Goal: Transaction & Acquisition: Obtain resource

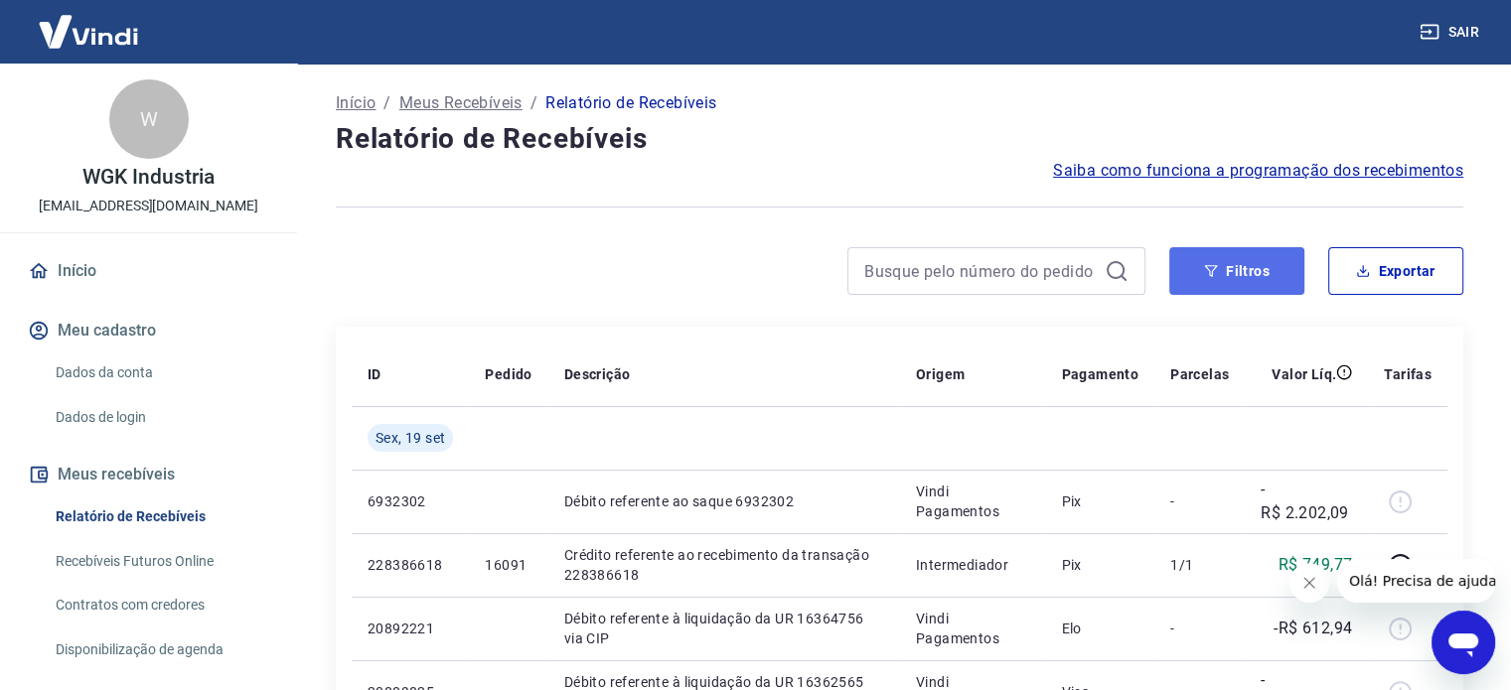
click at [1237, 272] on button "Filtros" at bounding box center [1236, 271] width 135 height 48
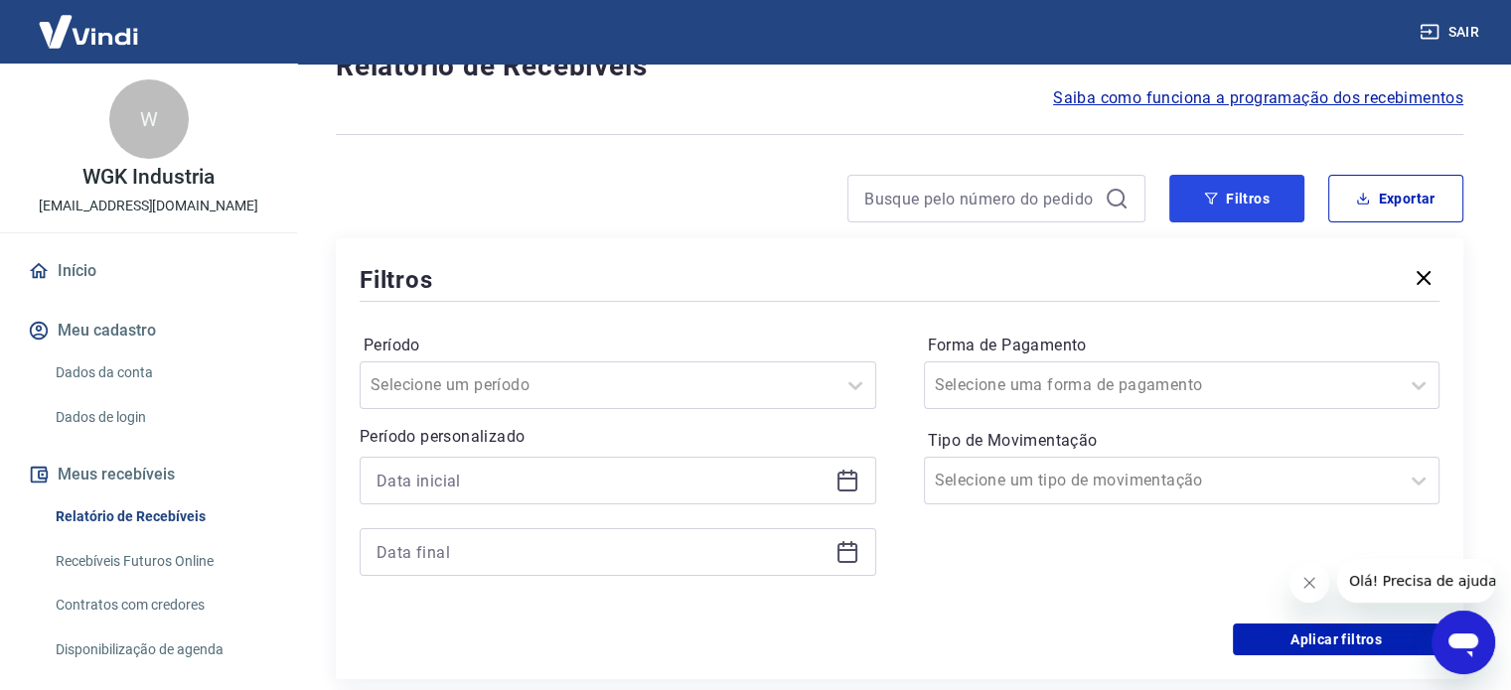
scroll to position [199, 0]
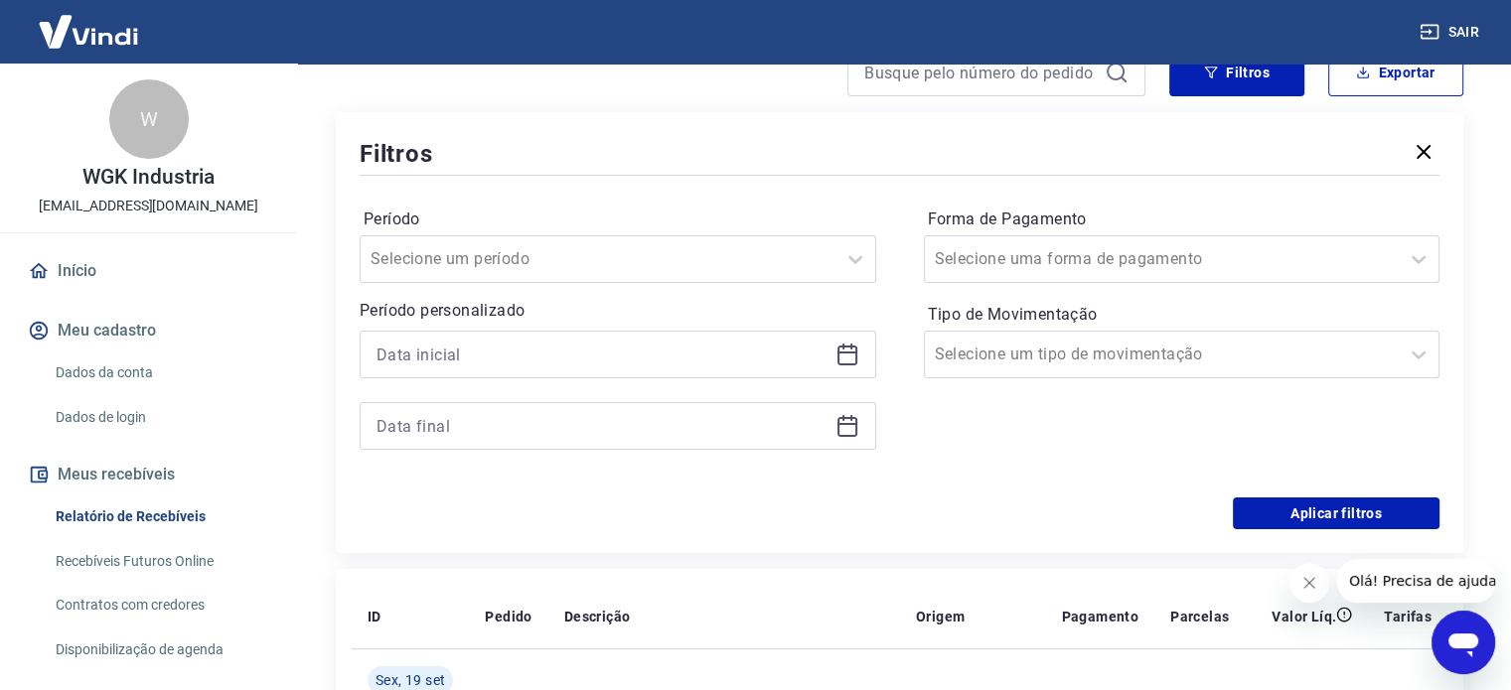
click at [853, 361] on icon at bounding box center [847, 355] width 24 height 24
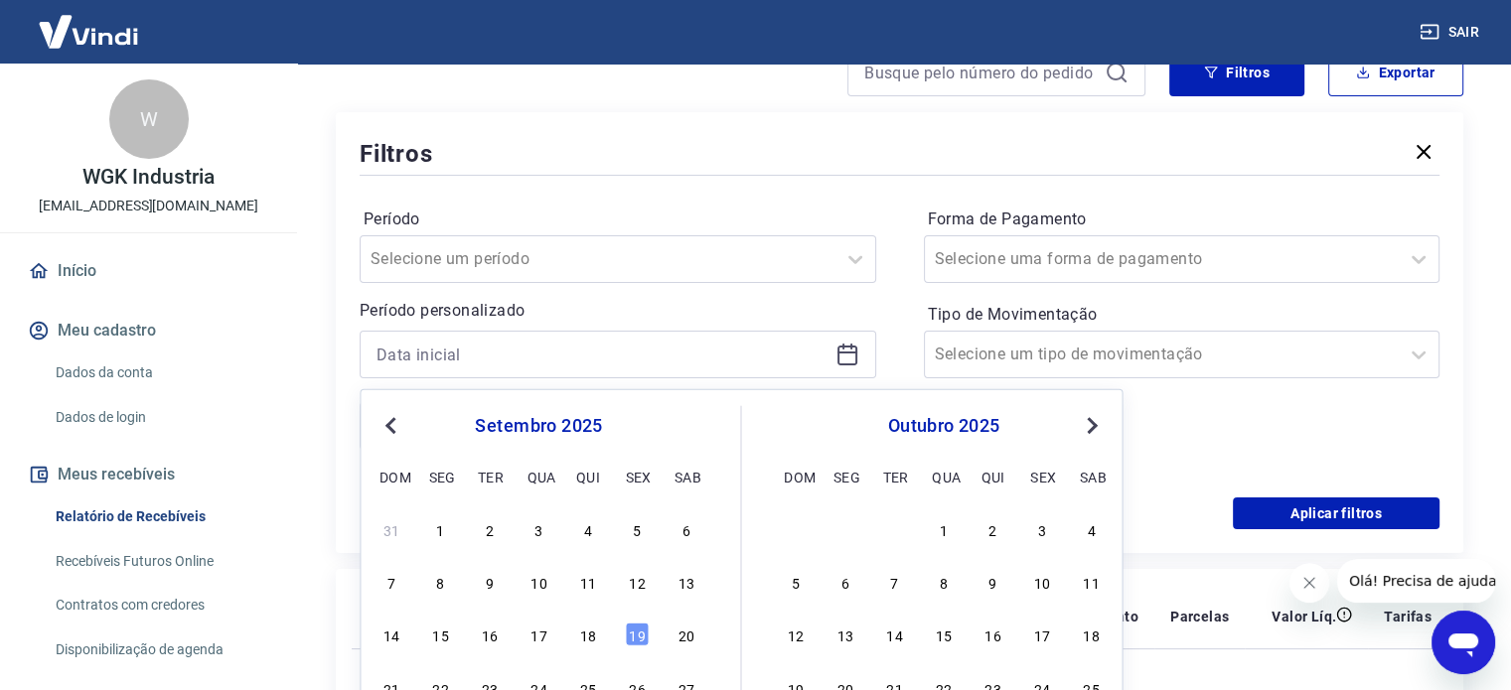
click at [590, 640] on div "18" at bounding box center [588, 635] width 24 height 24
type input "[DATE]"
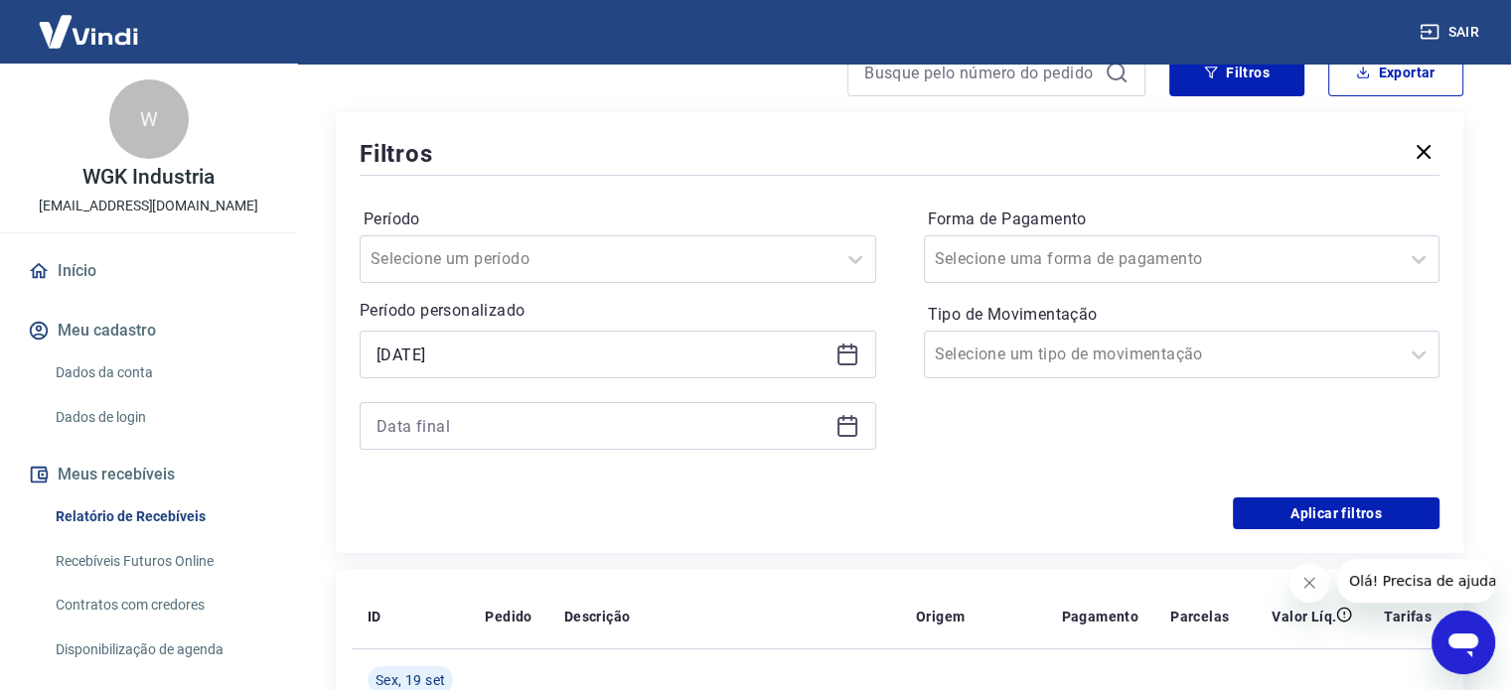
click at [843, 432] on icon at bounding box center [847, 426] width 24 height 24
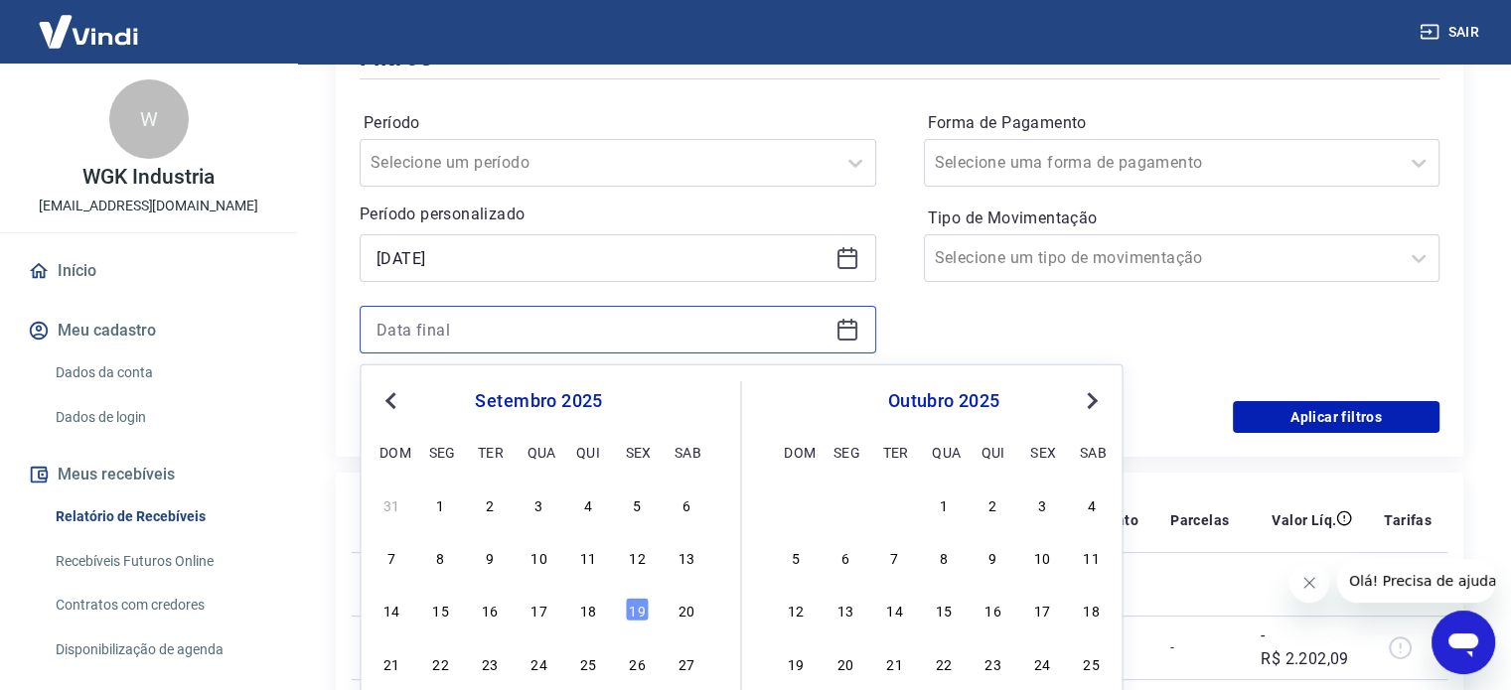
scroll to position [397, 0]
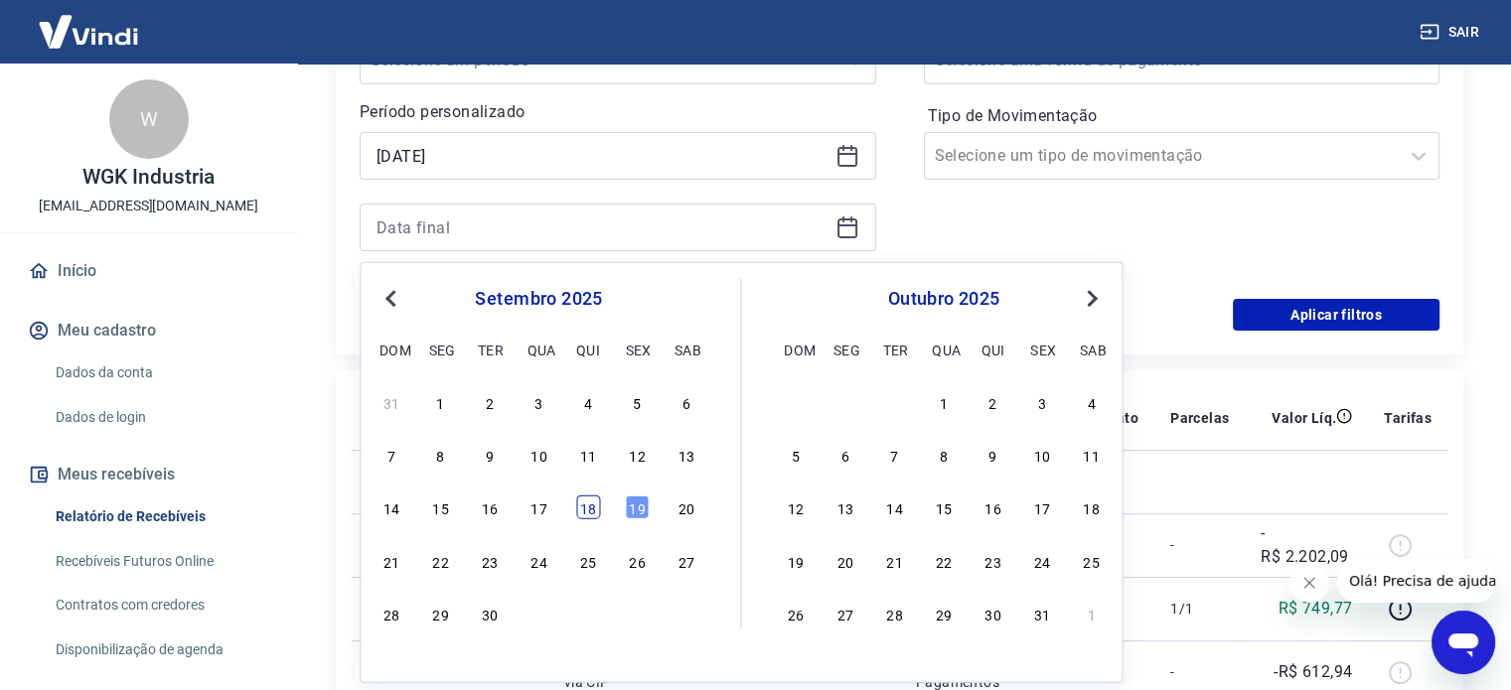
click at [596, 506] on div "18" at bounding box center [588, 508] width 24 height 24
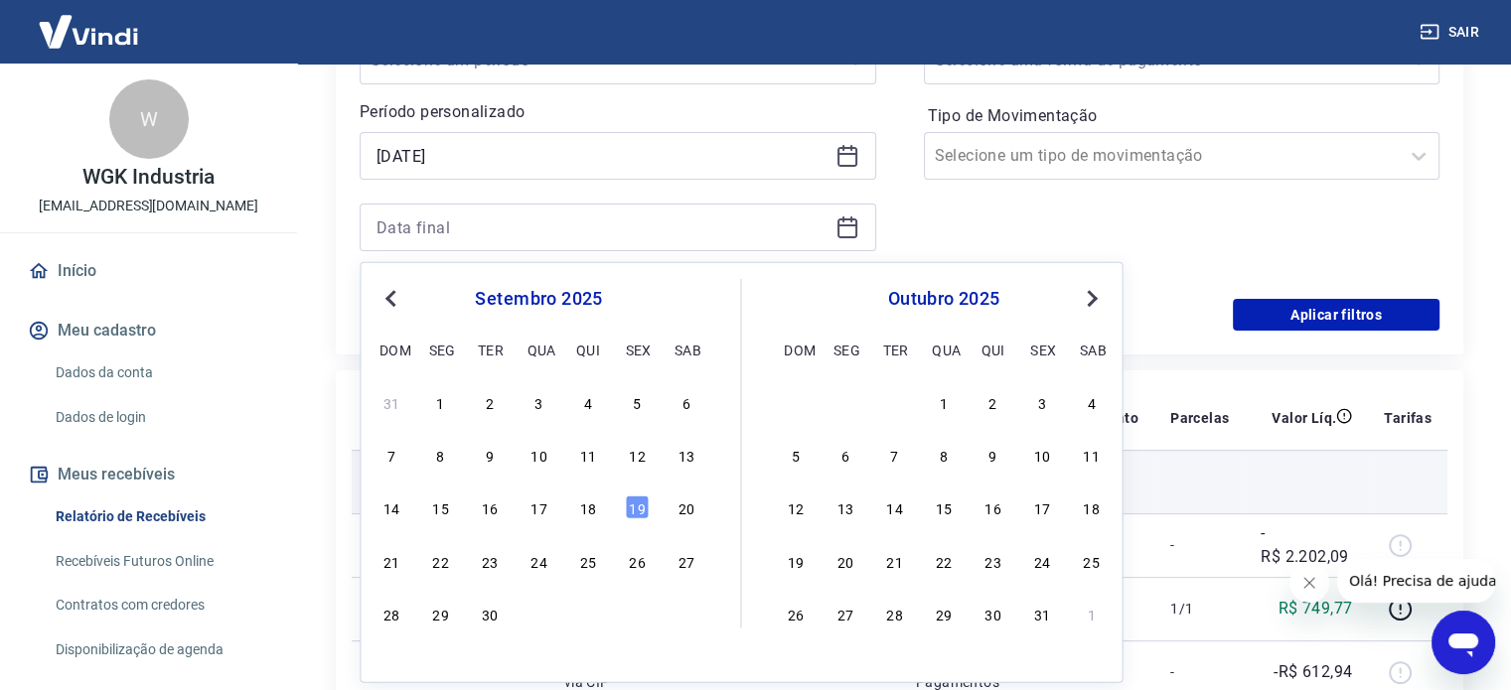
type input "[DATE]"
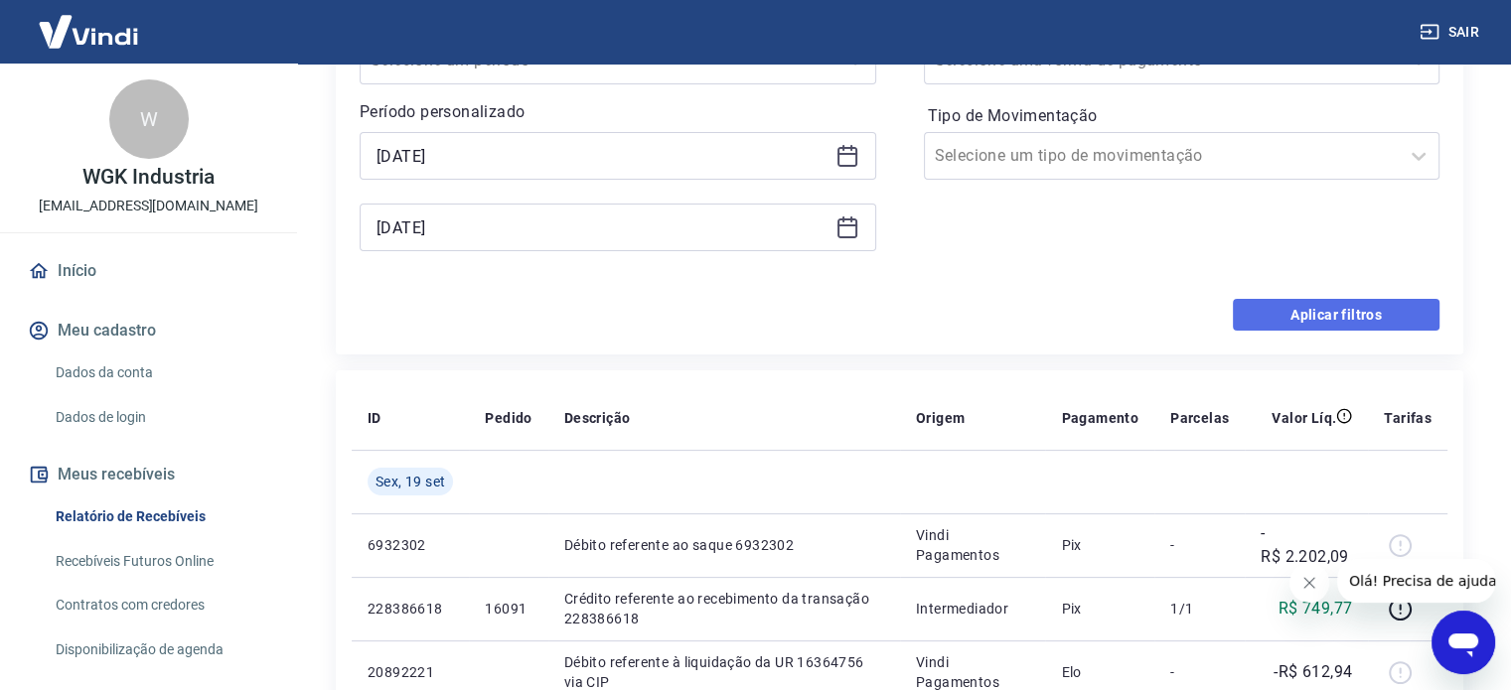
click at [1348, 311] on button "Aplicar filtros" at bounding box center [1336, 315] width 207 height 32
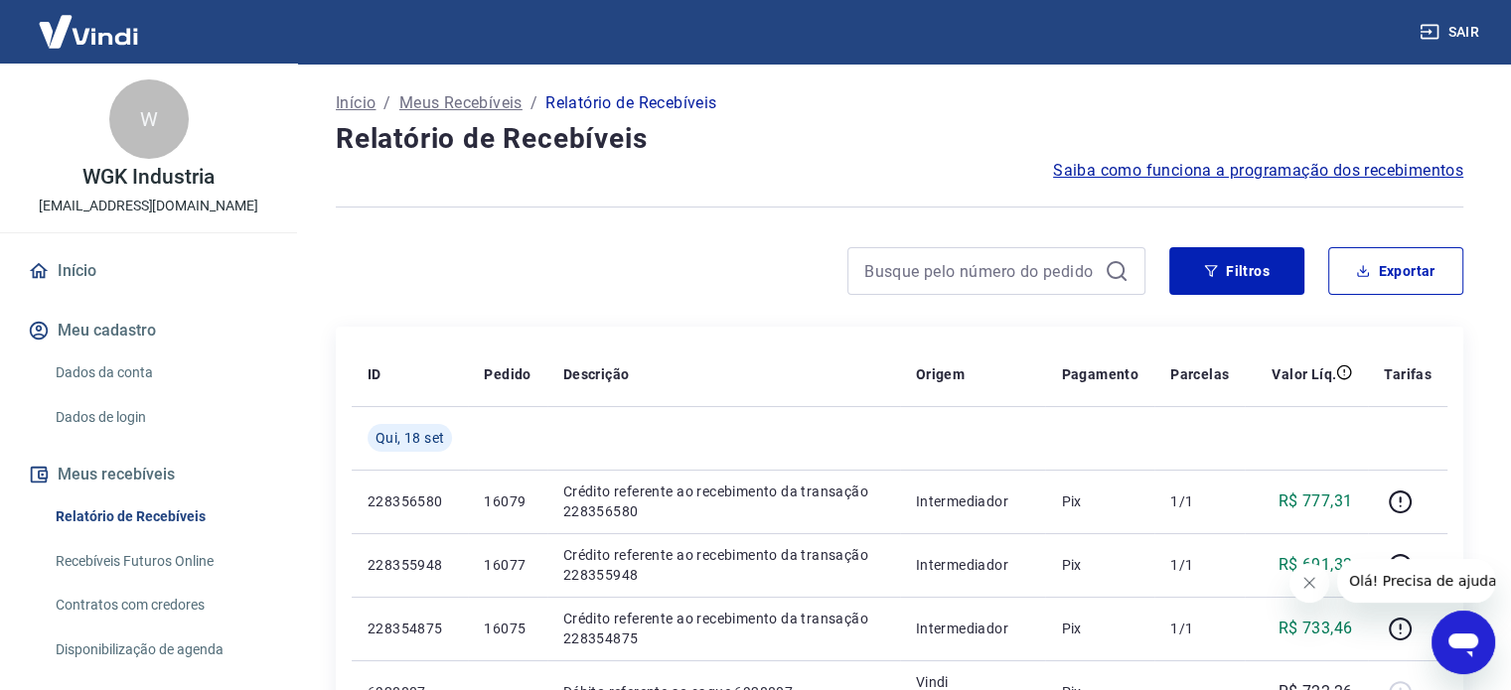
click at [1312, 579] on icon "Fechar mensagem da empresa" at bounding box center [1309, 583] width 10 height 10
click at [1403, 277] on button "Exportar" at bounding box center [1395, 271] width 135 height 48
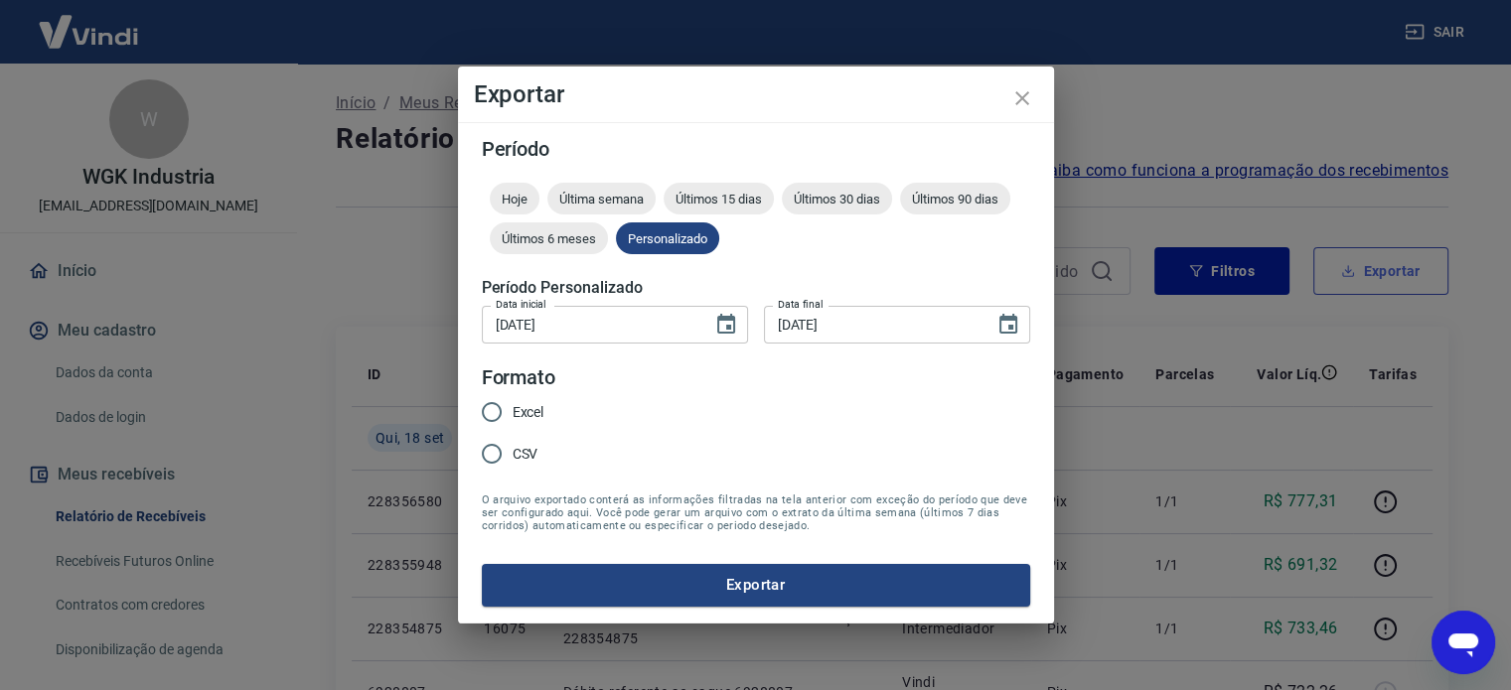
type input "[DATE]"
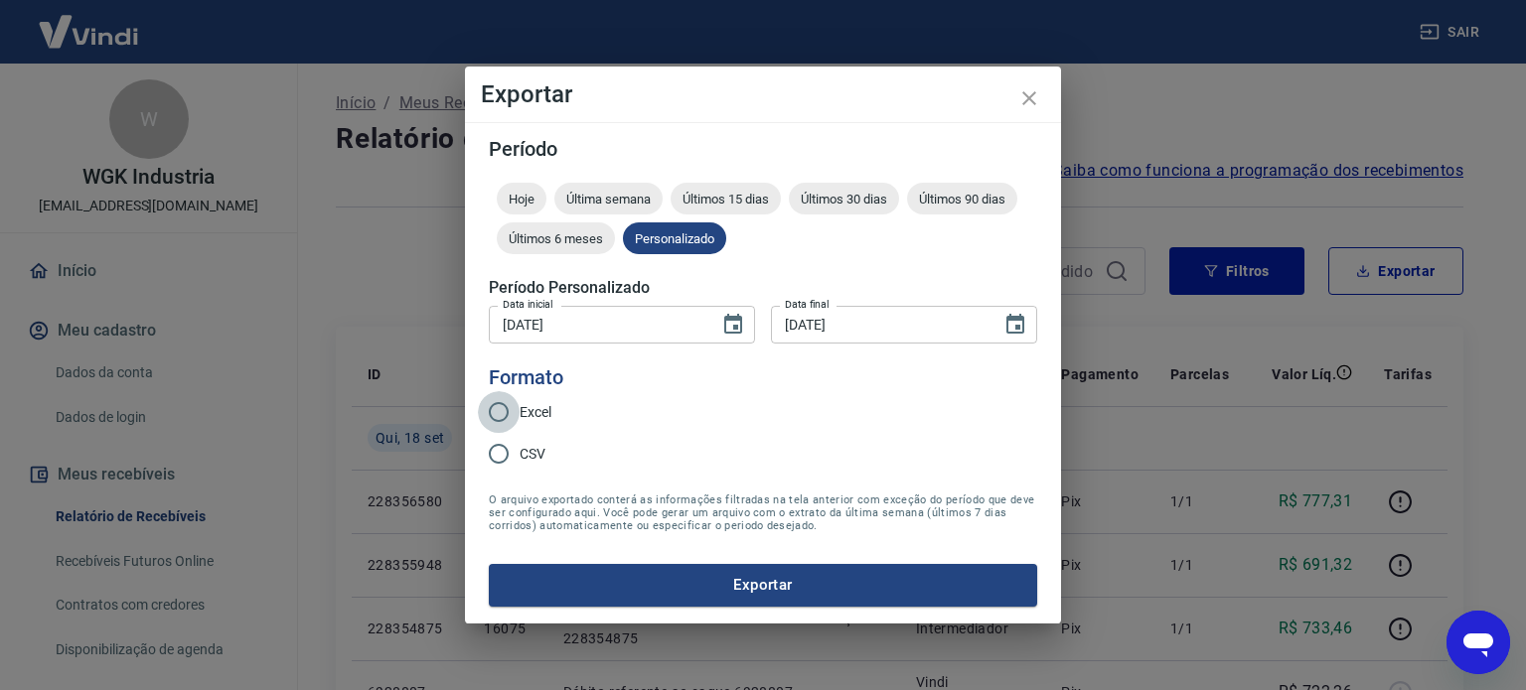
click at [514, 415] on input "Excel" at bounding box center [499, 412] width 42 height 42
radio input "true"
click at [810, 583] on button "Exportar" at bounding box center [763, 585] width 548 height 42
